Goal: Task Accomplishment & Management: Complete application form

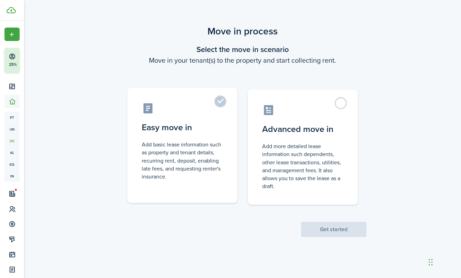
click at [221, 103] on label "Easy move in Add basic lease information such as property and tenant details, r…" at bounding box center [182, 145] width 110 height 115
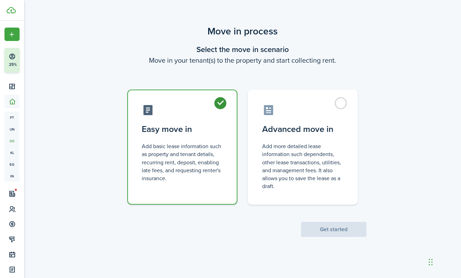
radio input "true"
click at [334, 227] on button "Get started" at bounding box center [333, 229] width 65 height 15
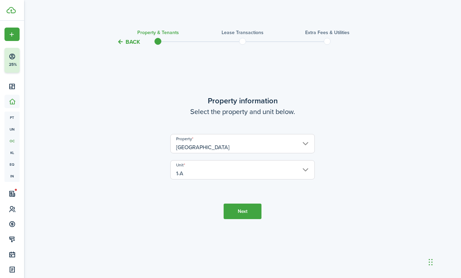
click at [244, 212] on button "Next" at bounding box center [243, 210] width 38 height 15
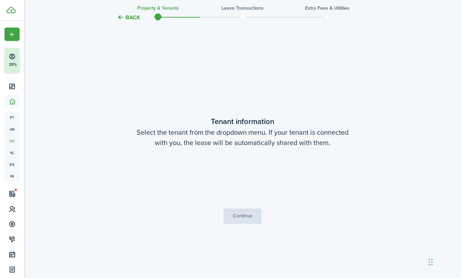
scroll to position [232, 0]
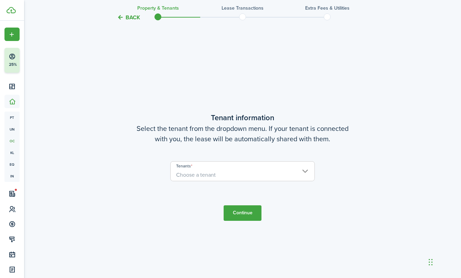
click at [260, 174] on span "Choose a tenant" at bounding box center [243, 175] width 144 height 12
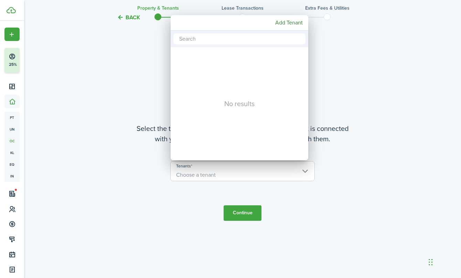
click at [260, 174] on div at bounding box center [230, 139] width 571 height 388
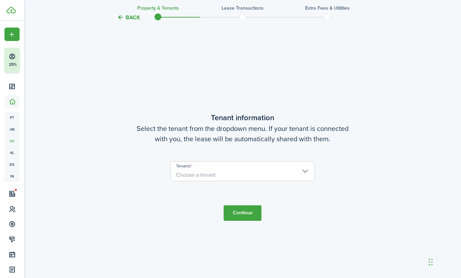
click at [308, 169] on span "Choose a tenant" at bounding box center [243, 175] width 144 height 12
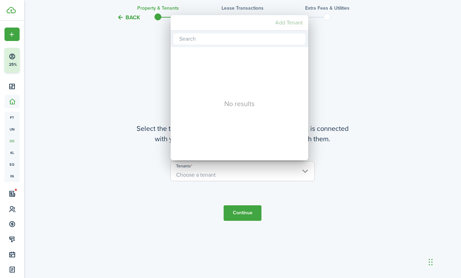
click at [285, 22] on mbsc-button "Add Tenant" at bounding box center [289, 23] width 33 height 12
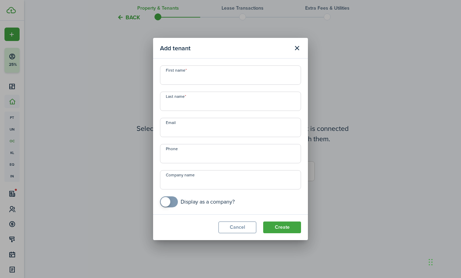
click at [239, 78] on input "First name" at bounding box center [230, 74] width 141 height 19
click at [212, 132] on input "Email" at bounding box center [230, 127] width 141 height 19
paste input "[EMAIL_ADDRESS][PERSON_NAME][DOMAIN_NAME]"
type input "[EMAIL_ADDRESS][PERSON_NAME][DOMAIN_NAME]"
click at [196, 76] on input "First name" at bounding box center [230, 74] width 141 height 19
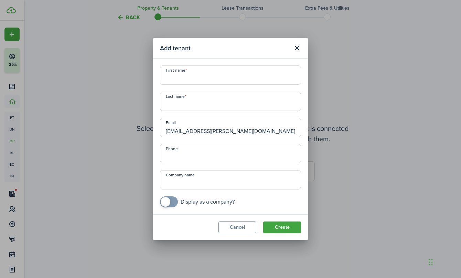
drag, startPoint x: 186, startPoint y: 130, endPoint x: 155, endPoint y: 128, distance: 31.7
click at [155, 128] on modal-body "First name Last name [PERSON_NAME] [PERSON_NAME][EMAIL_ADDRESS][DOMAIN_NAME] Ph…" at bounding box center [230, 137] width 155 height 156
click at [193, 81] on input "First name" at bounding box center [230, 74] width 141 height 19
paste input "Lamishia"
type input "Lamishia"
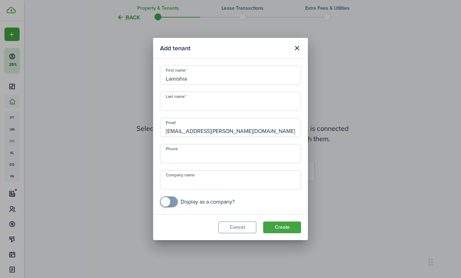
drag, startPoint x: 208, startPoint y: 131, endPoint x: 188, endPoint y: 129, distance: 19.4
click at [188, 129] on input "[EMAIL_ADDRESS][PERSON_NAME][DOMAIN_NAME]" at bounding box center [230, 127] width 141 height 19
click at [182, 106] on input "Last name" at bounding box center [230, 101] width 141 height 19
paste input "[PERSON_NAME]"
click at [168, 105] on input "[PERSON_NAME]" at bounding box center [230, 101] width 141 height 19
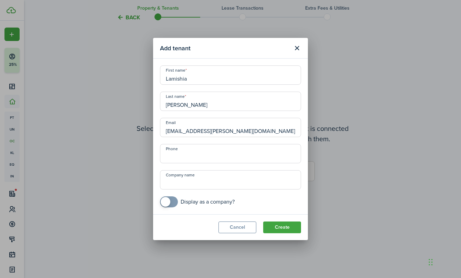
type input "[PERSON_NAME]"
click at [181, 157] on input "+1" at bounding box center [230, 153] width 141 height 19
type input "[PHONE_NUMBER]"
click at [232, 200] on input "checkbox" at bounding box center [197, 201] width 75 height 11
click at [178, 200] on input "checkbox" at bounding box center [197, 201] width 75 height 11
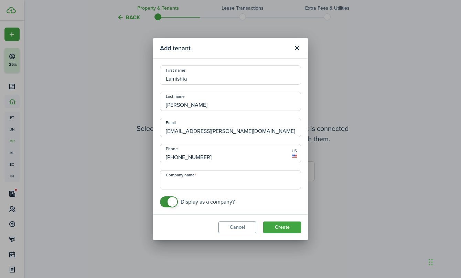
checkbox input "false"
click at [280, 228] on button "Create" at bounding box center [282, 227] width 38 height 12
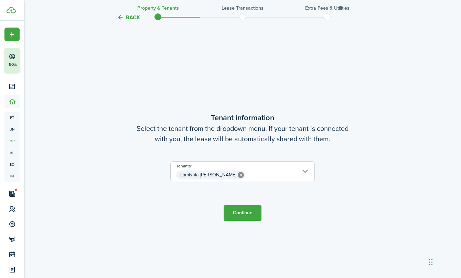
click at [253, 213] on button "Continue" at bounding box center [243, 212] width 38 height 15
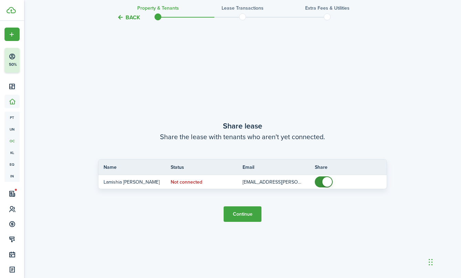
scroll to position [510, 0]
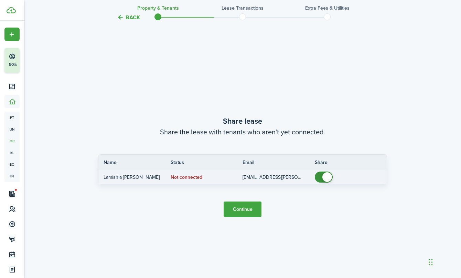
click at [324, 179] on span at bounding box center [328, 177] width 10 height 10
checkbox input "false"
click at [326, 178] on span at bounding box center [328, 177] width 10 height 10
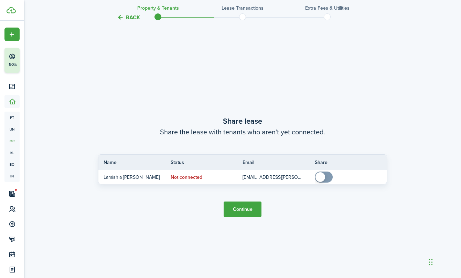
click at [242, 212] on button "Continue" at bounding box center [243, 208] width 38 height 15
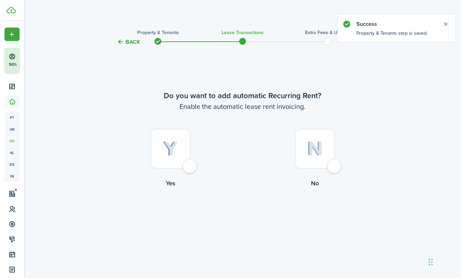
click at [190, 168] on div at bounding box center [171, 149] width 40 height 40
radio input "true"
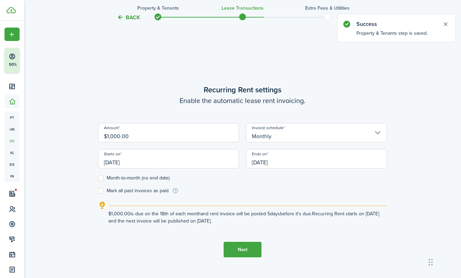
scroll to position [232, 0]
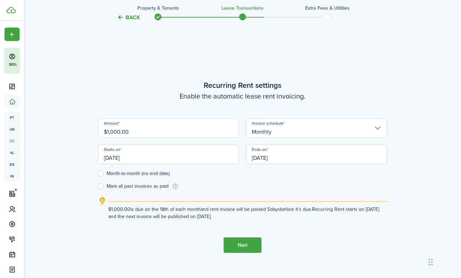
click at [105, 174] on label "Month-to-month (no end date)" at bounding box center [134, 174] width 72 height 6
click at [98, 174] on input "Month-to-month (no end date)" at bounding box center [98, 174] width 0 height 0
checkbox input "true"
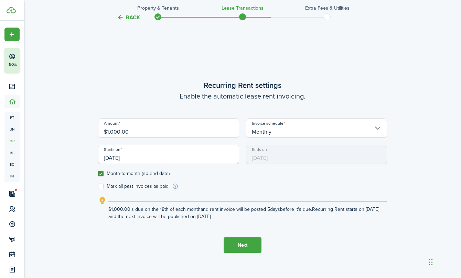
click at [287, 129] on input "Monthly" at bounding box center [316, 127] width 141 height 19
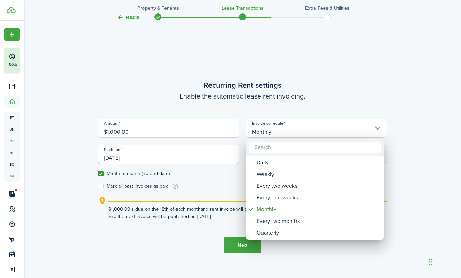
click at [287, 130] on div at bounding box center [230, 139] width 571 height 388
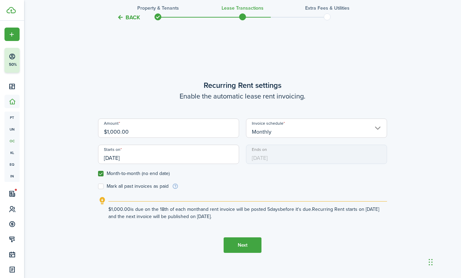
click at [221, 155] on input "[DATE]" at bounding box center [168, 154] width 141 height 19
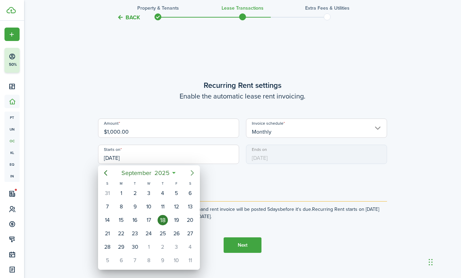
click at [190, 172] on icon "Next page" at bounding box center [192, 173] width 8 height 8
click at [147, 192] on div "1" at bounding box center [149, 193] width 10 height 10
type input "[DATE]"
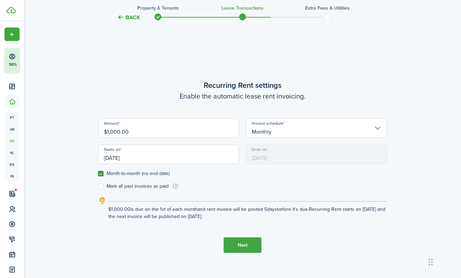
click at [250, 246] on button "Next" at bounding box center [243, 244] width 38 height 15
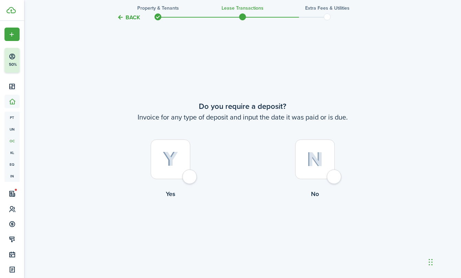
scroll to position [510, 0]
click at [316, 174] on div at bounding box center [315, 158] width 40 height 40
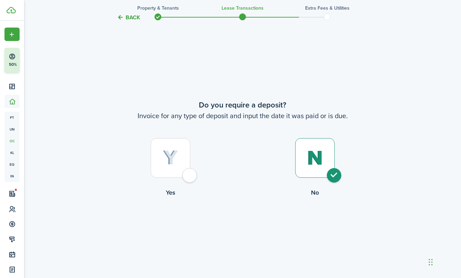
radio input "true"
click at [246, 227] on button "Continue" at bounding box center [243, 225] width 38 height 15
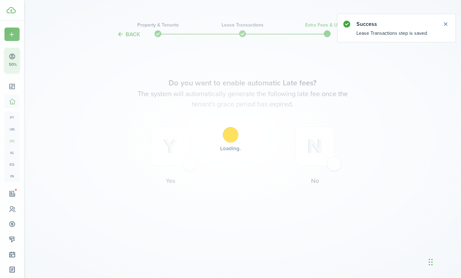
scroll to position [0, 0]
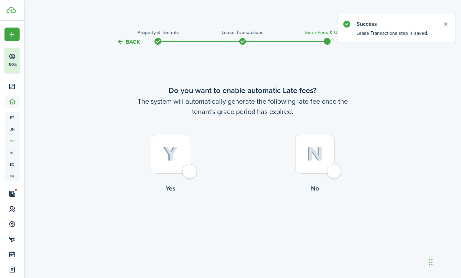
click at [166, 171] on div at bounding box center [171, 154] width 40 height 40
radio input "true"
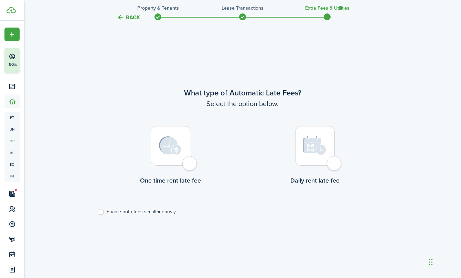
scroll to position [232, 0]
click at [188, 160] on div at bounding box center [171, 145] width 40 height 40
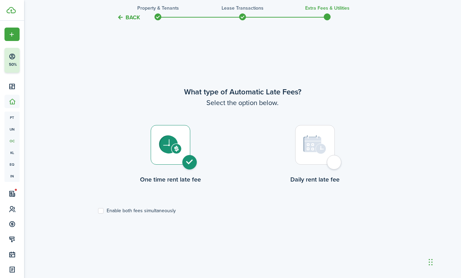
radio input "true"
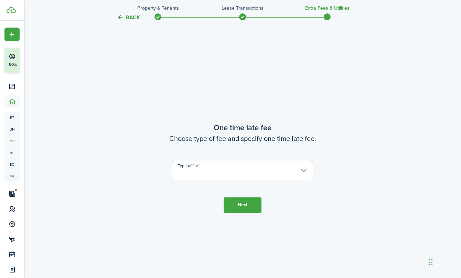
scroll to position [510, 0]
click at [195, 174] on input "Type of fee" at bounding box center [242, 169] width 141 height 19
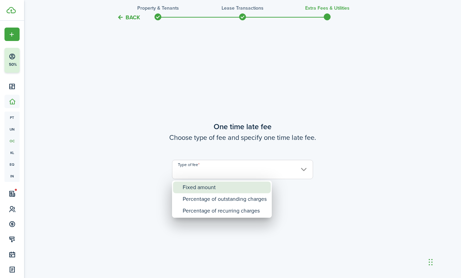
click at [195, 185] on div "Fixed amount" at bounding box center [225, 187] width 84 height 12
type input "Fixed amount"
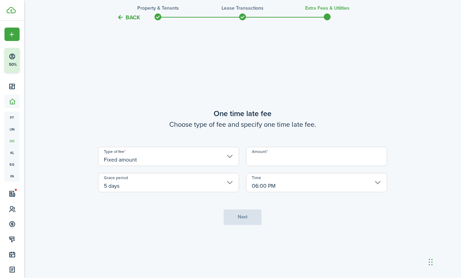
click at [195, 182] on input "5 days" at bounding box center [168, 182] width 141 height 19
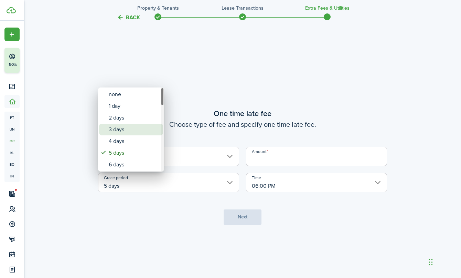
click at [143, 134] on div "3 days" at bounding box center [134, 130] width 50 height 12
type input "3 days"
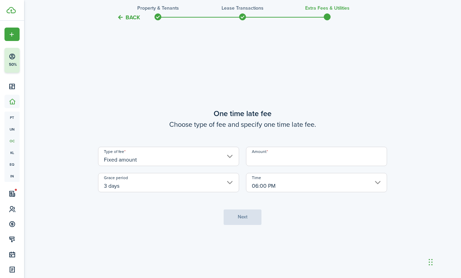
click at [277, 160] on input "Amount" at bounding box center [316, 156] width 141 height 19
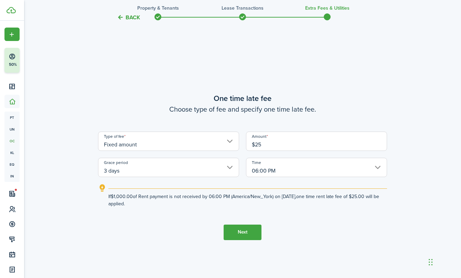
type input "$25.00"
click at [245, 235] on button "Next" at bounding box center [243, 231] width 38 height 15
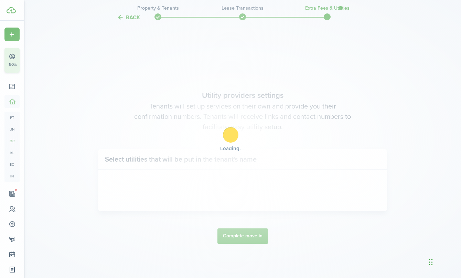
scroll to position [787, 0]
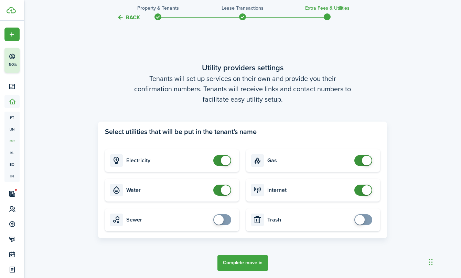
checkbox input "true"
click at [362, 220] on span at bounding box center [360, 220] width 10 height 10
checkbox input "true"
click at [220, 221] on span at bounding box center [219, 220] width 10 height 10
checkbox input "false"
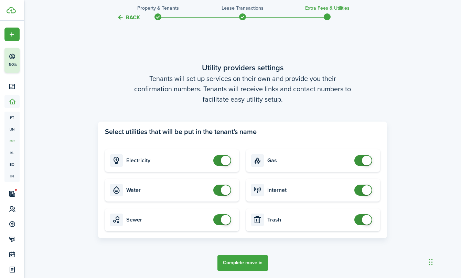
click at [223, 162] on span at bounding box center [226, 161] width 10 height 10
checkbox input "false"
click at [224, 188] on span at bounding box center [226, 190] width 10 height 10
checkbox input "false"
click at [225, 219] on span at bounding box center [226, 220] width 10 height 10
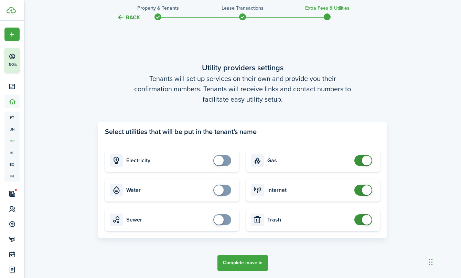
checkbox input "false"
click at [364, 162] on span at bounding box center [367, 161] width 10 height 10
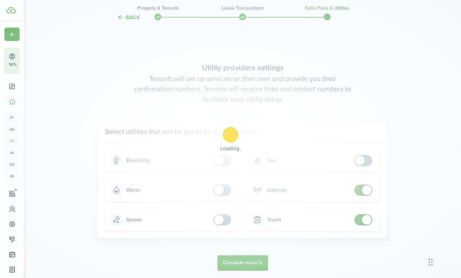
click at [366, 190] on div "Loading" at bounding box center [230, 139] width 461 height 278
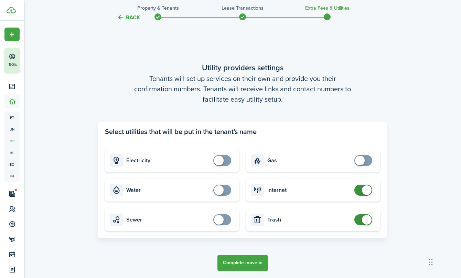
checkbox input "false"
click at [366, 190] on span at bounding box center [367, 190] width 10 height 10
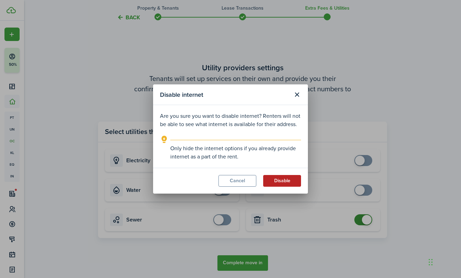
click at [274, 185] on button "Disable" at bounding box center [282, 181] width 38 height 12
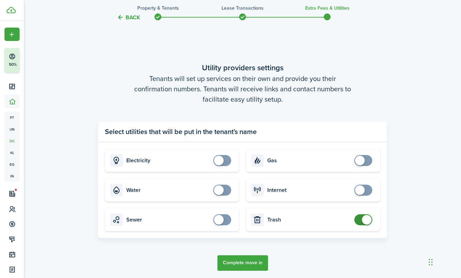
checkbox input "false"
click at [369, 220] on span at bounding box center [367, 220] width 10 height 10
click at [252, 267] on button "Complete move in" at bounding box center [243, 262] width 51 height 15
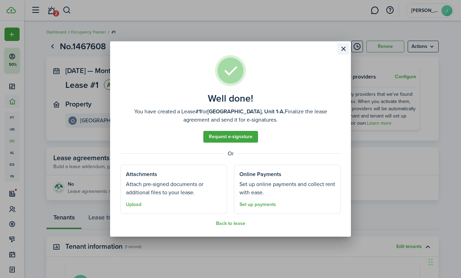
click at [343, 50] on button "Close modal" at bounding box center [344, 49] width 12 height 12
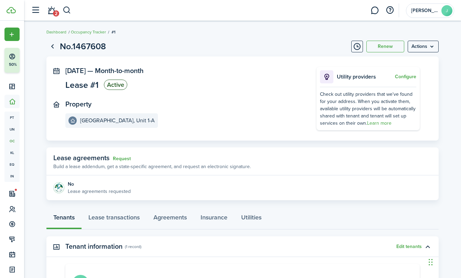
click at [425, 52] on page-view-header "No.1467608 Renew Actions" at bounding box center [242, 46] width 392 height 13
click at [428, 49] on menu-btn "Actions" at bounding box center [423, 47] width 31 height 12
click at [129, 222] on link "Lease transactions" at bounding box center [114, 219] width 65 height 21
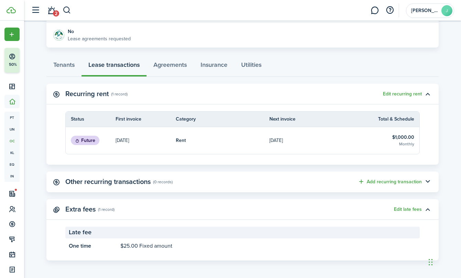
scroll to position [154, 0]
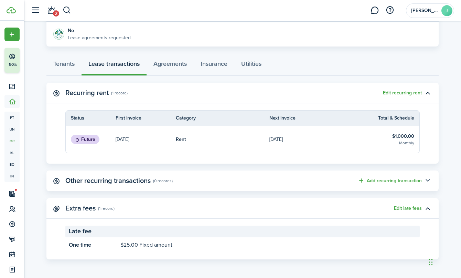
click at [429, 180] on button "button" at bounding box center [428, 181] width 12 height 12
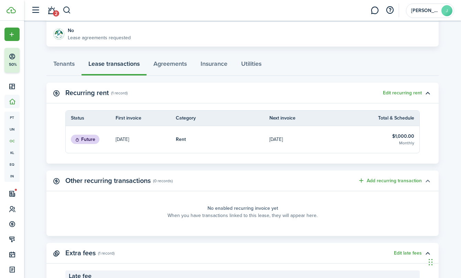
click at [429, 180] on button "button" at bounding box center [428, 181] width 12 height 12
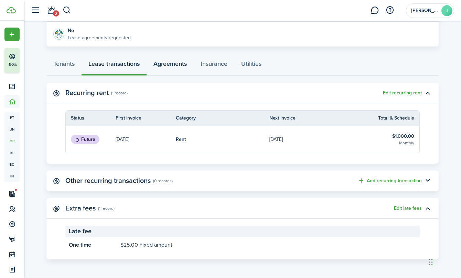
click at [169, 66] on link "Agreements" at bounding box center [170, 65] width 47 height 21
